Goal: Information Seeking & Learning: Learn about a topic

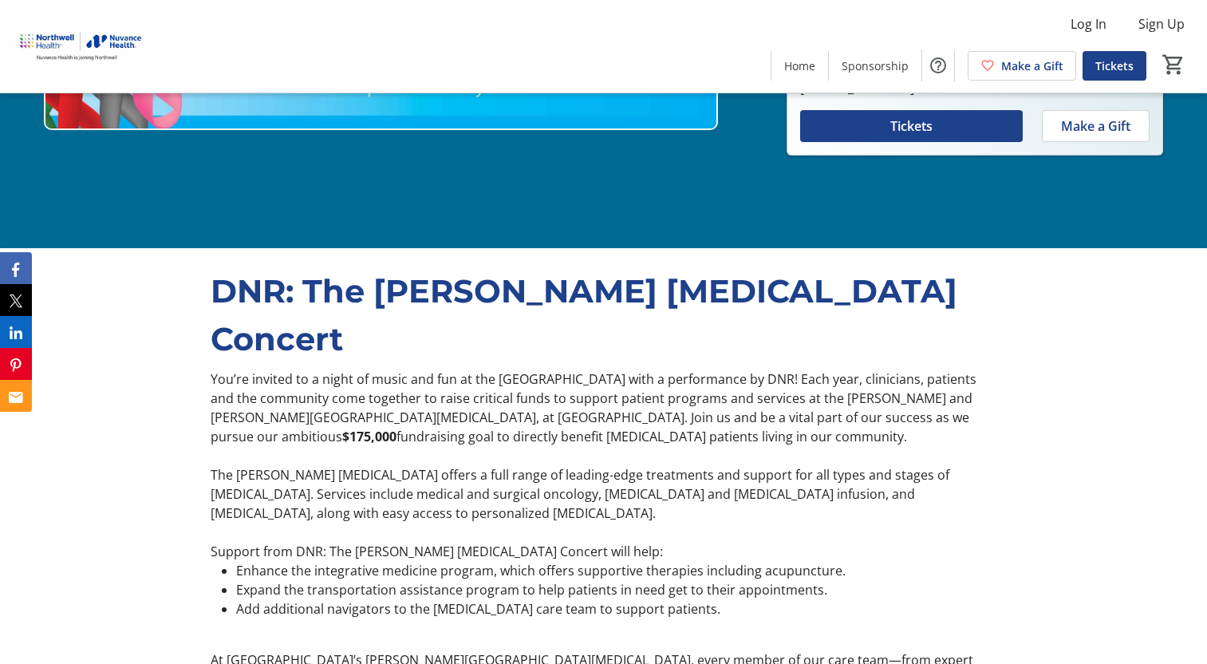
scroll to position [532, 0]
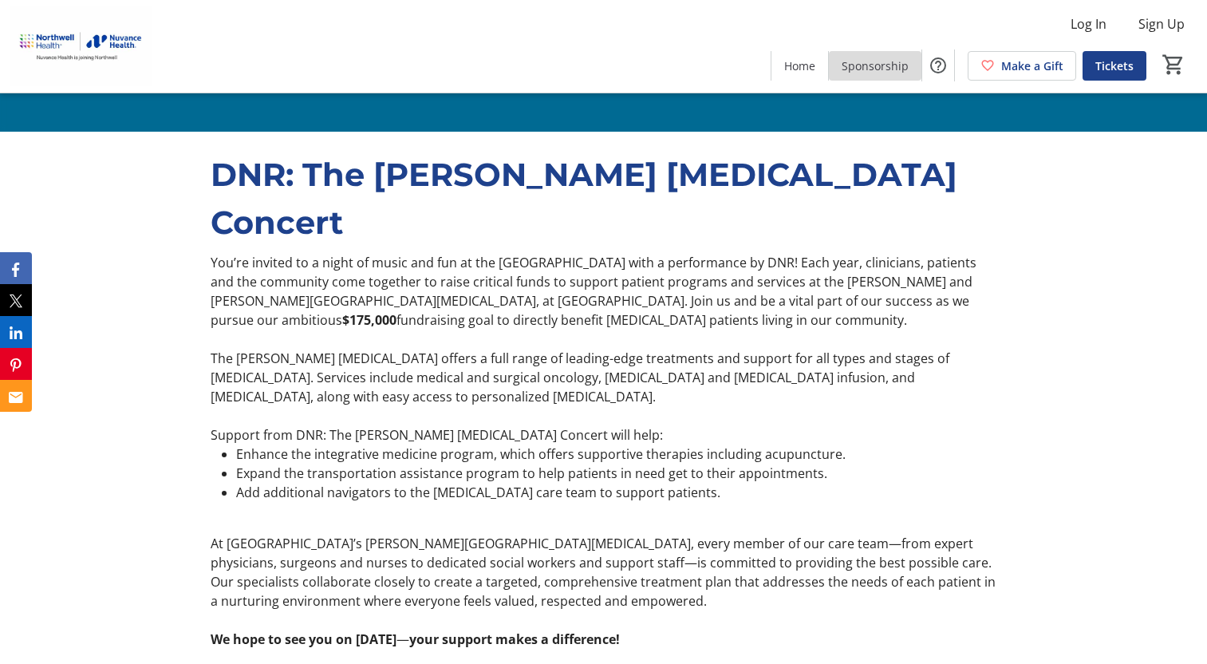
click at [885, 63] on span "Sponsorship" at bounding box center [875, 65] width 67 height 17
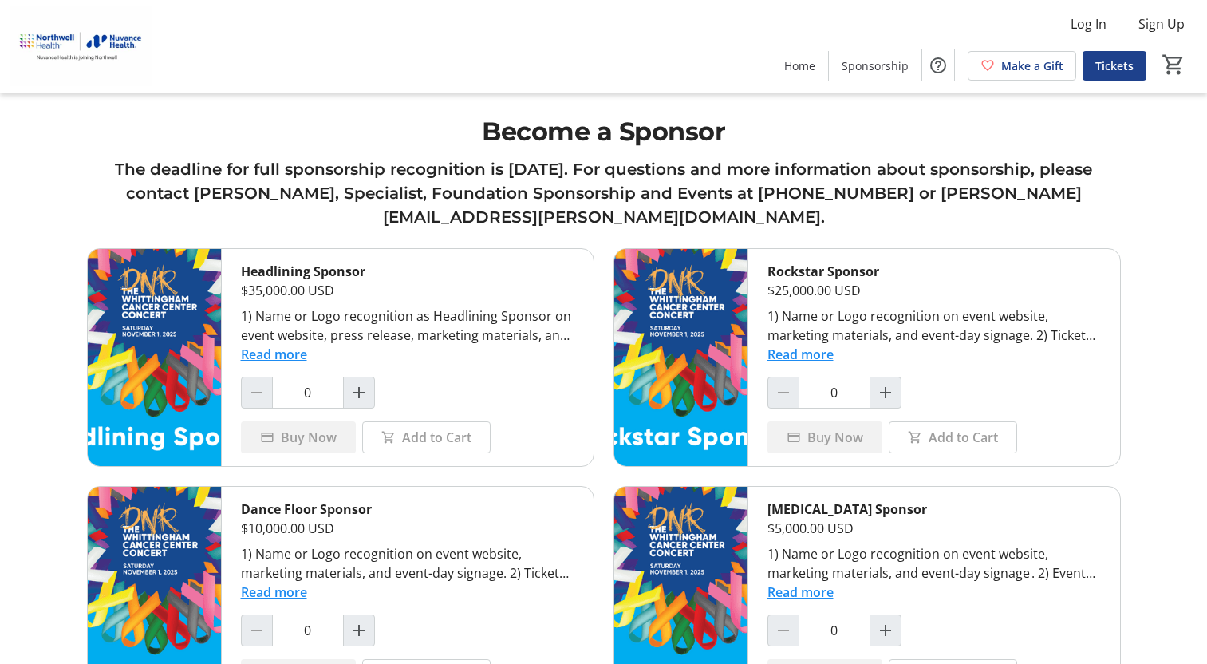
scroll to position [133, 0]
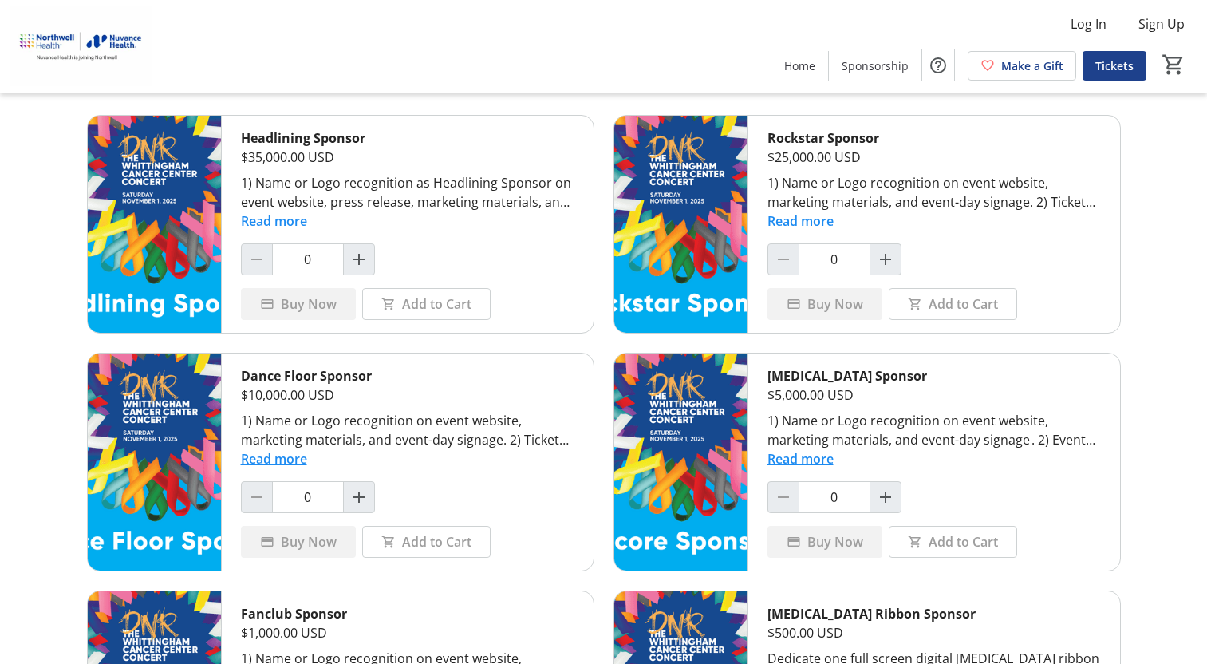
click at [290, 219] on button "Read more" at bounding box center [274, 220] width 66 height 19
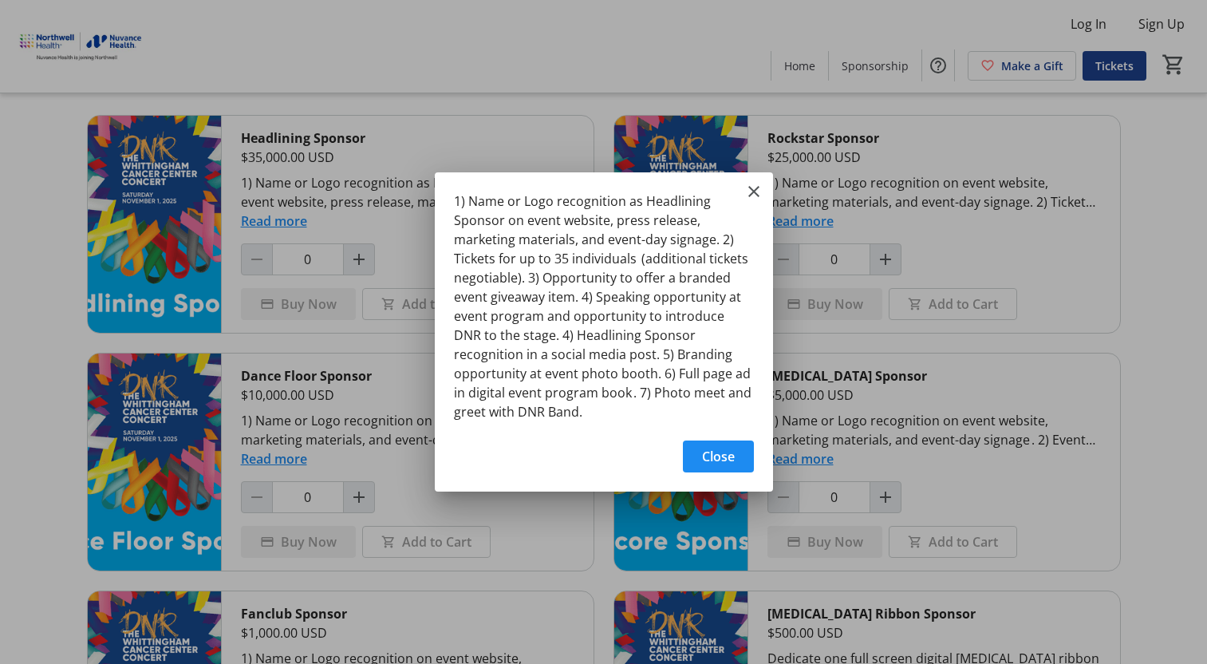
scroll to position [0, 0]
click at [751, 196] on mat-icon "Close" at bounding box center [754, 191] width 19 height 19
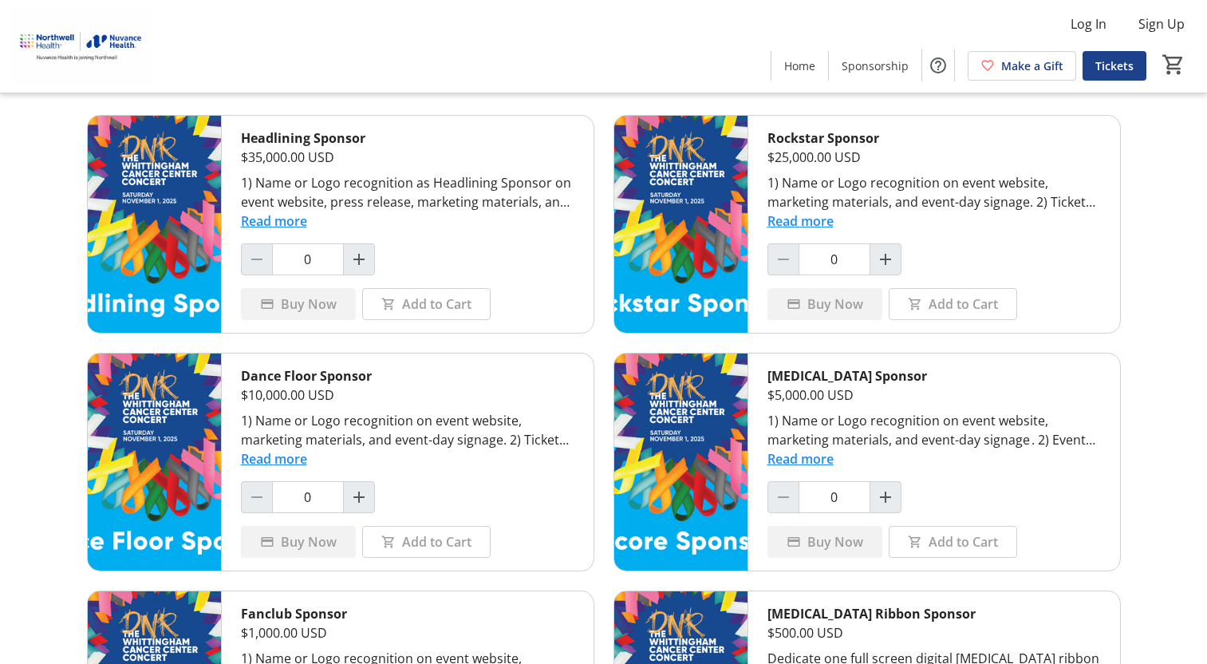
click at [792, 222] on button "Read more" at bounding box center [801, 220] width 66 height 19
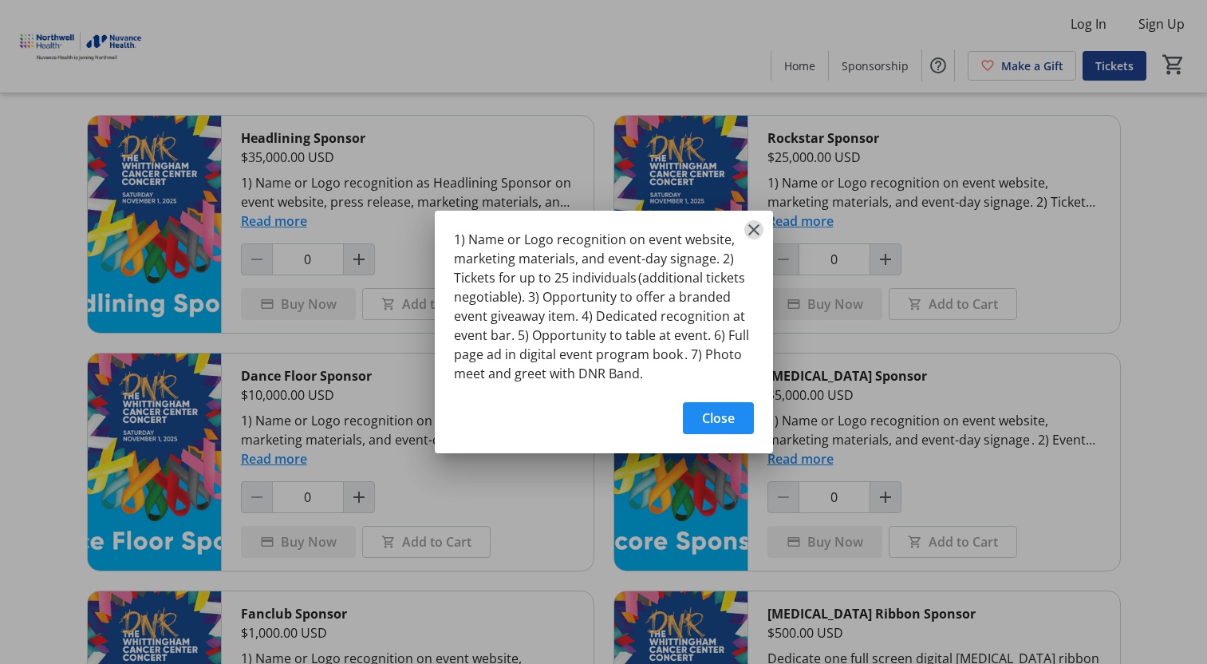
click at [753, 222] on mat-icon "Close" at bounding box center [754, 229] width 19 height 19
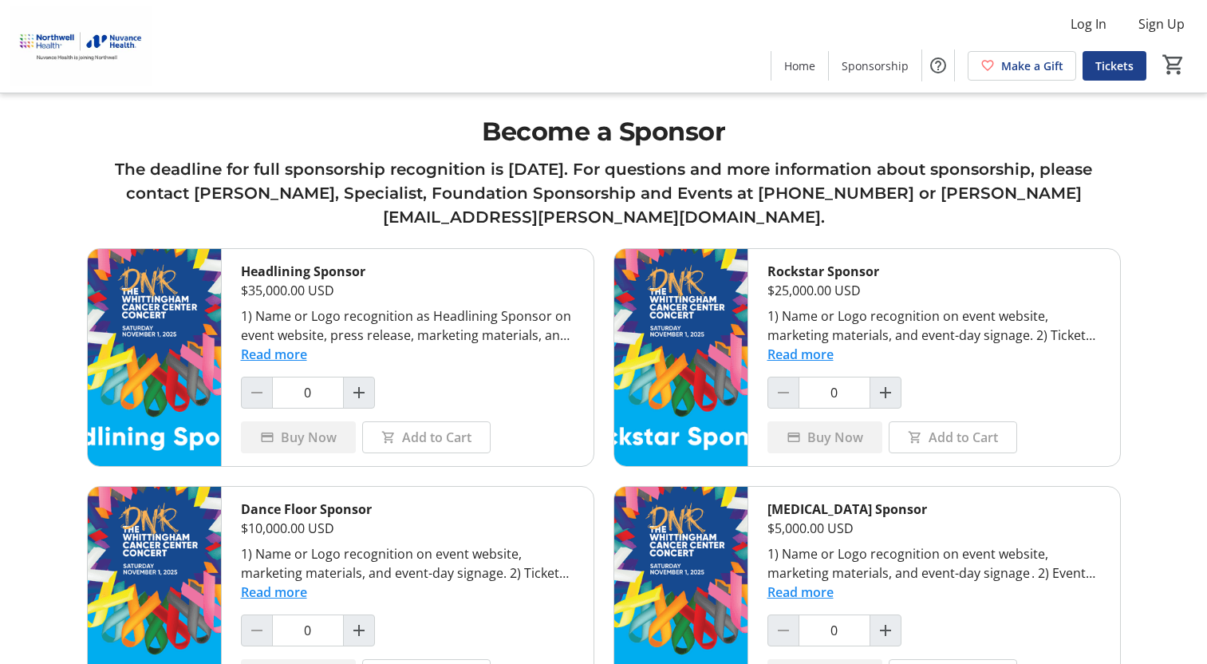
scroll to position [133, 0]
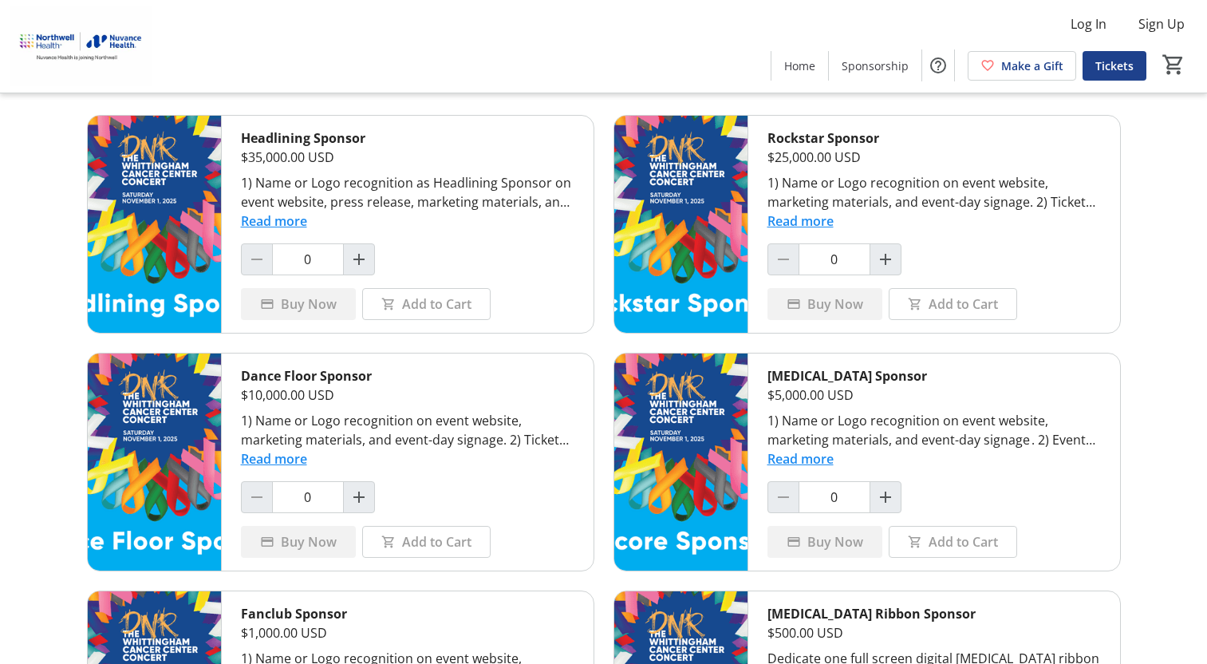
click at [255, 214] on button "Read more" at bounding box center [274, 220] width 66 height 19
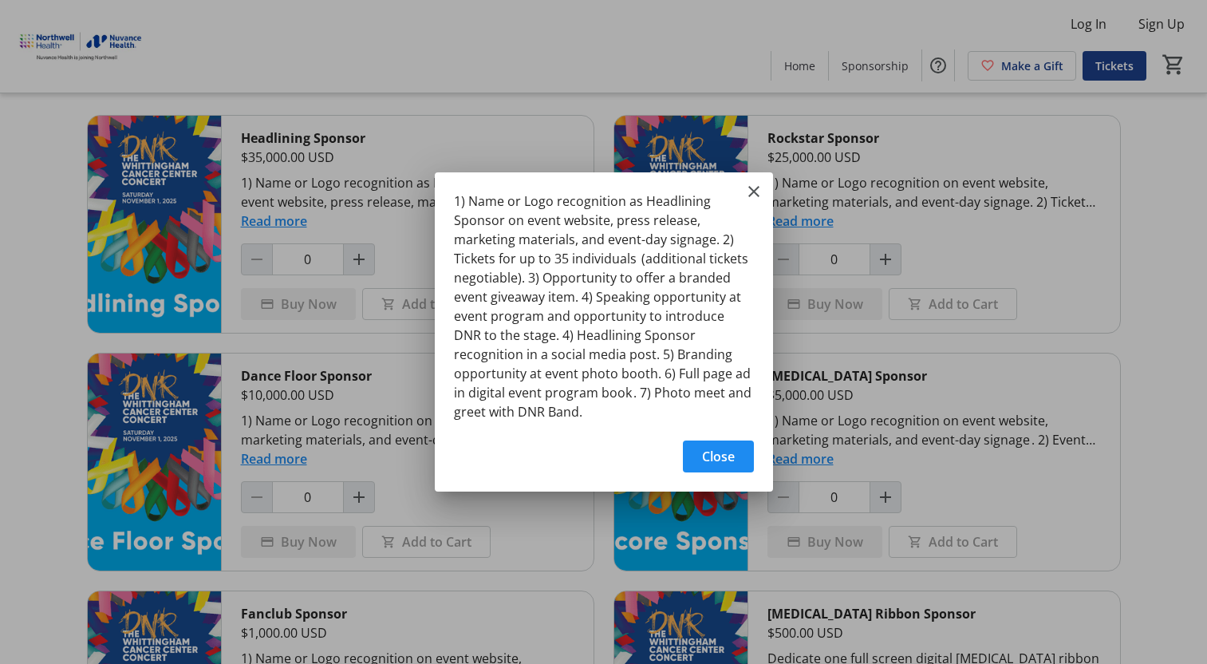
scroll to position [0, 0]
drag, startPoint x: 743, startPoint y: 184, endPoint x: 753, endPoint y: 191, distance: 11.5
click at [743, 185] on div "1) Name or Logo recognition as Headlining Sponsor on event website, press relea…" at bounding box center [604, 301] width 338 height 259
click at [750, 197] on mat-icon "Close" at bounding box center [754, 191] width 19 height 19
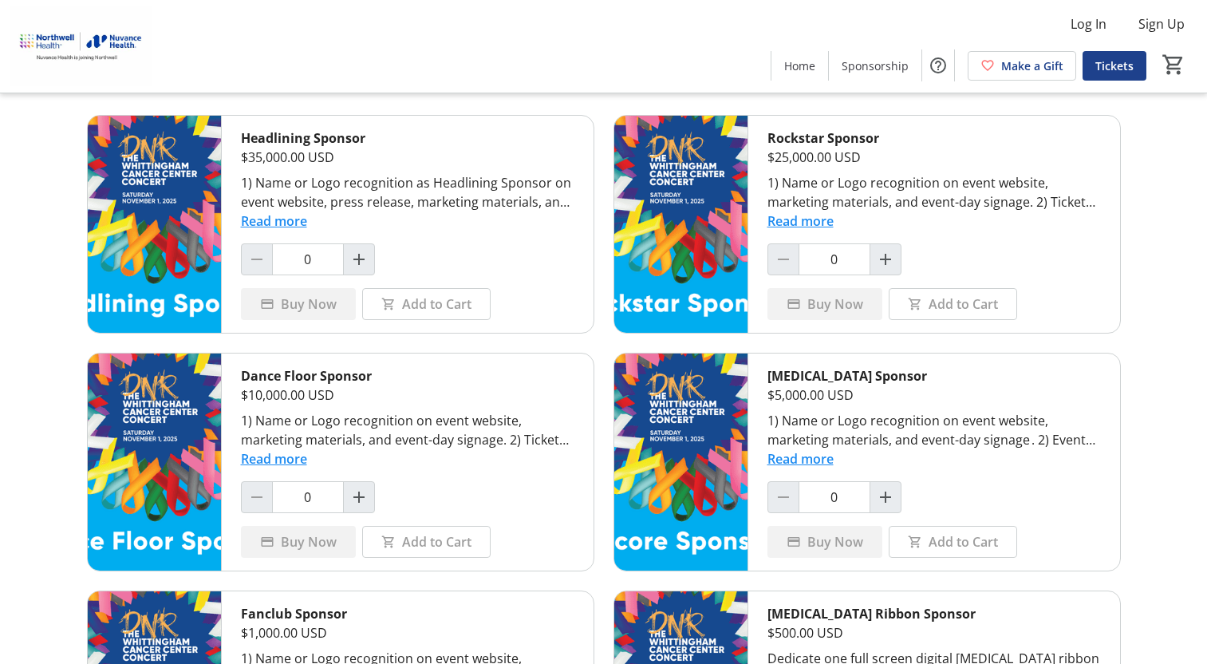
scroll to position [133, 0]
click at [791, 215] on button "Read more" at bounding box center [801, 220] width 66 height 19
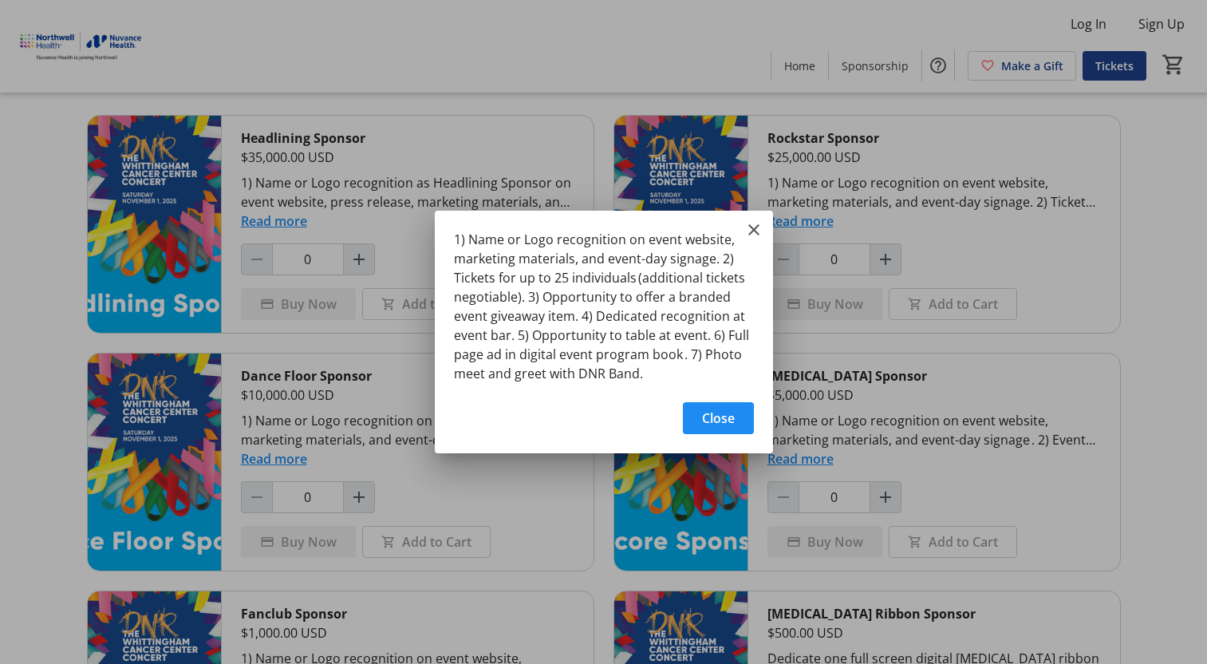
scroll to position [0, 0]
click at [747, 227] on mat-icon "Close" at bounding box center [754, 229] width 19 height 19
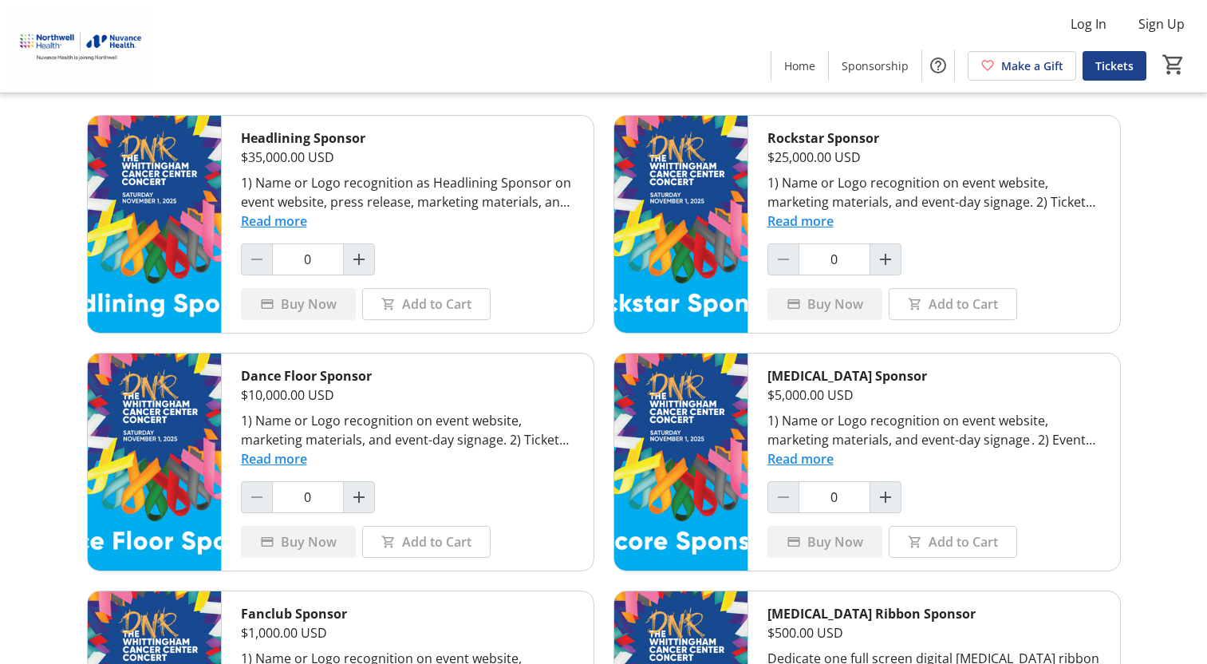
scroll to position [133, 0]
click at [256, 453] on button "Read more" at bounding box center [274, 458] width 66 height 19
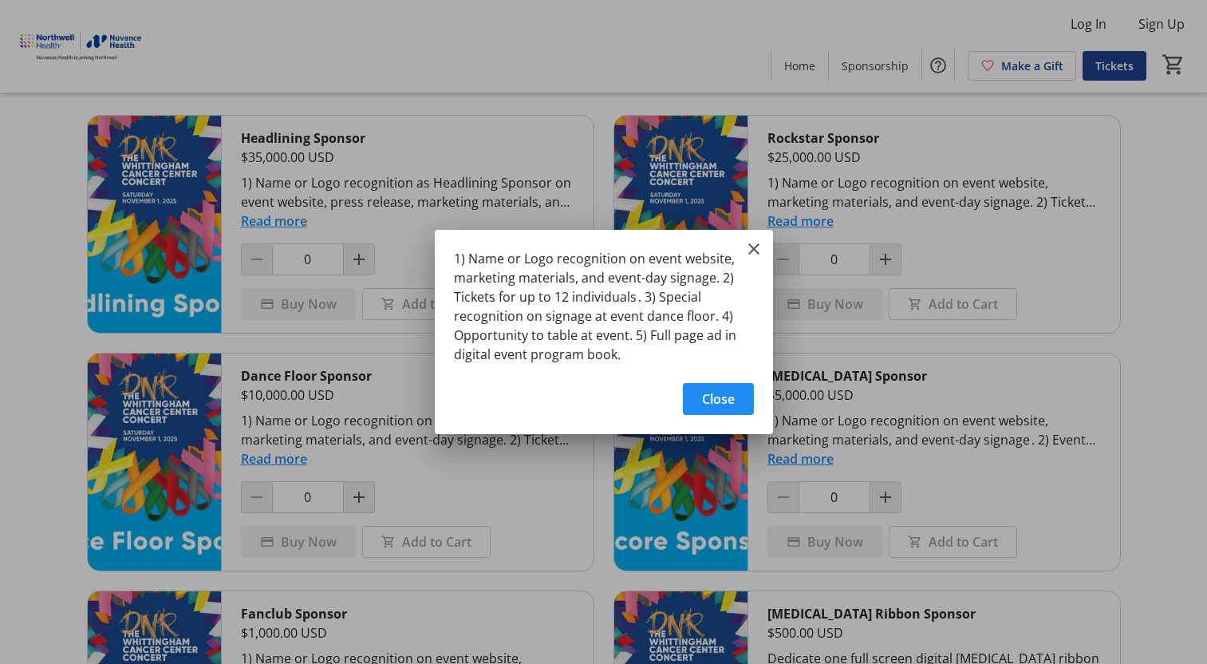
scroll to position [0, 0]
click at [0, 0] on div "1) Name or Logo recognition on event website, marketing materials, and event-da…" at bounding box center [0, 0] width 0 height 0
click at [748, 247] on mat-icon "Close" at bounding box center [754, 248] width 19 height 19
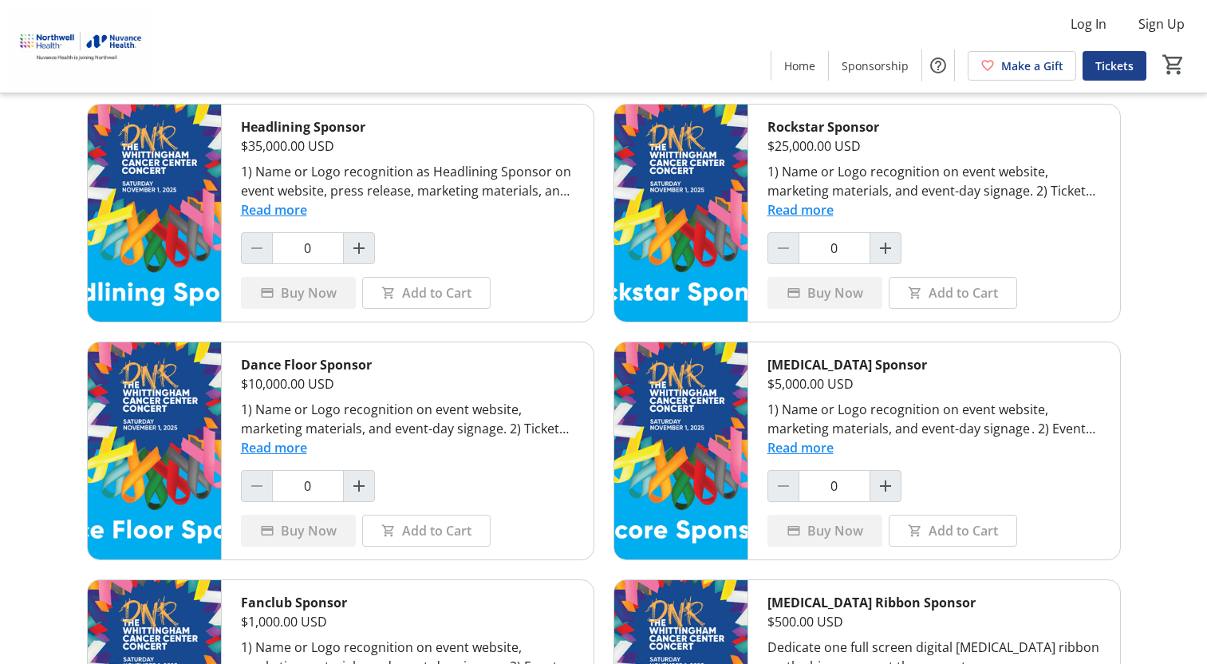
scroll to position [266, 0]
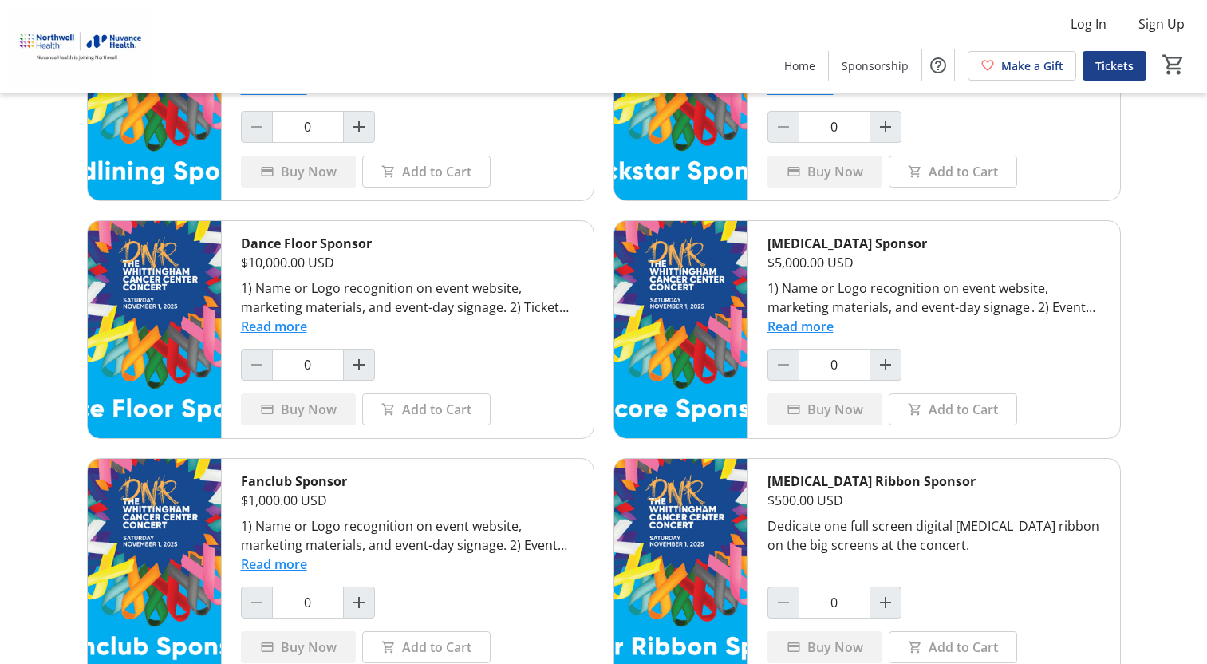
click at [798, 324] on button "Read more" at bounding box center [801, 326] width 66 height 19
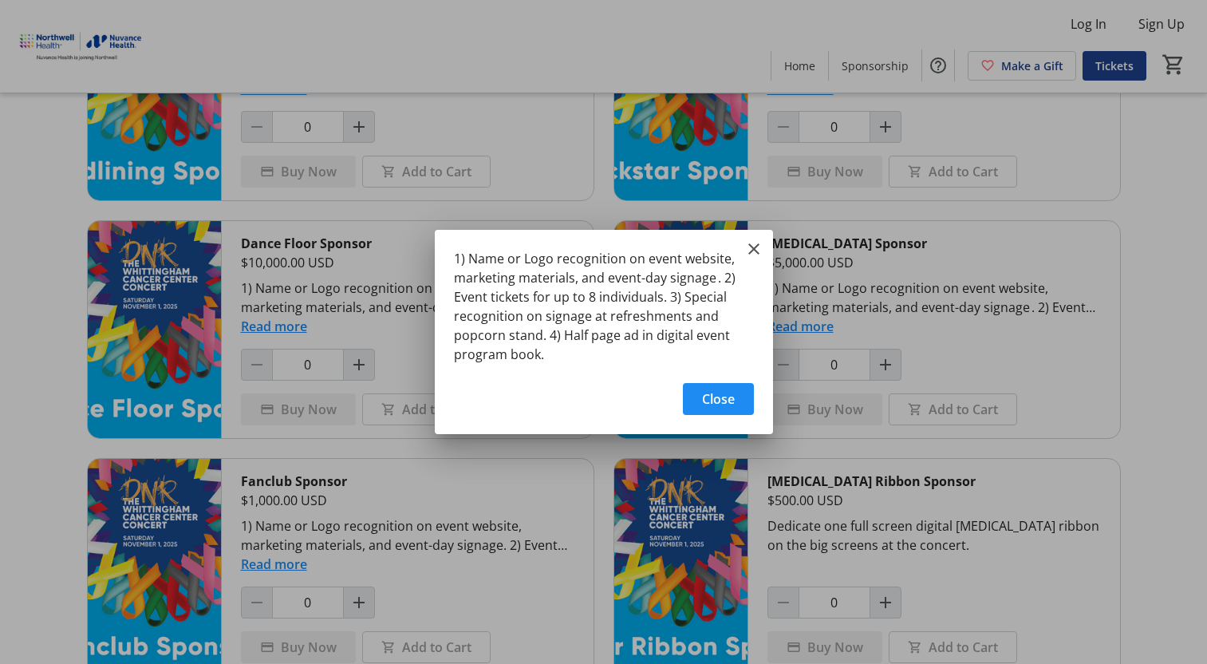
scroll to position [0, 0]
click at [757, 244] on mat-icon "Close" at bounding box center [754, 248] width 19 height 19
